Goal: Navigation & Orientation: Find specific page/section

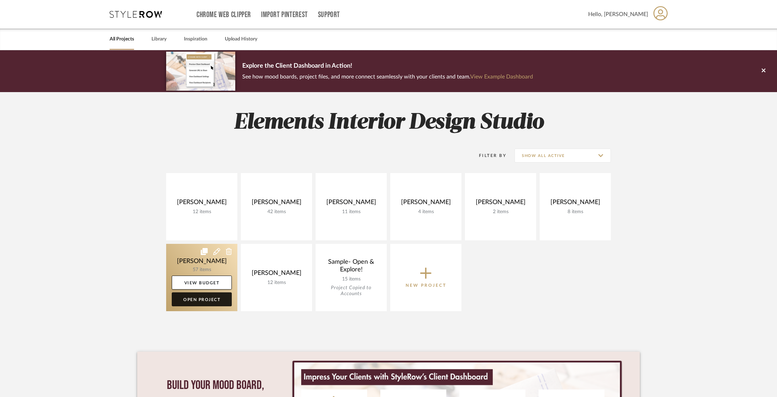
click at [200, 302] on link "Open Project" at bounding box center [202, 299] width 60 height 14
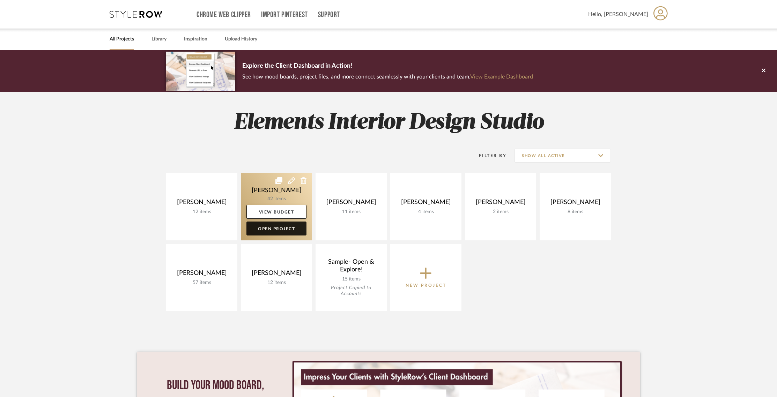
click at [293, 231] on link "Open Project" at bounding box center [276, 229] width 60 height 14
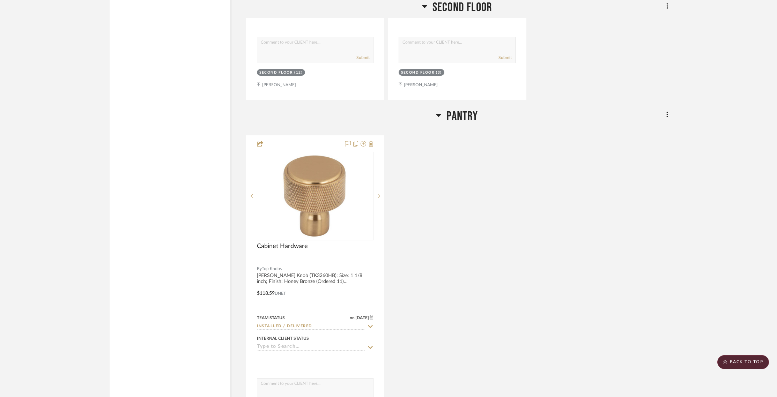
scroll to position [4678, 0]
